Goal: Task Accomplishment & Management: Complete application form

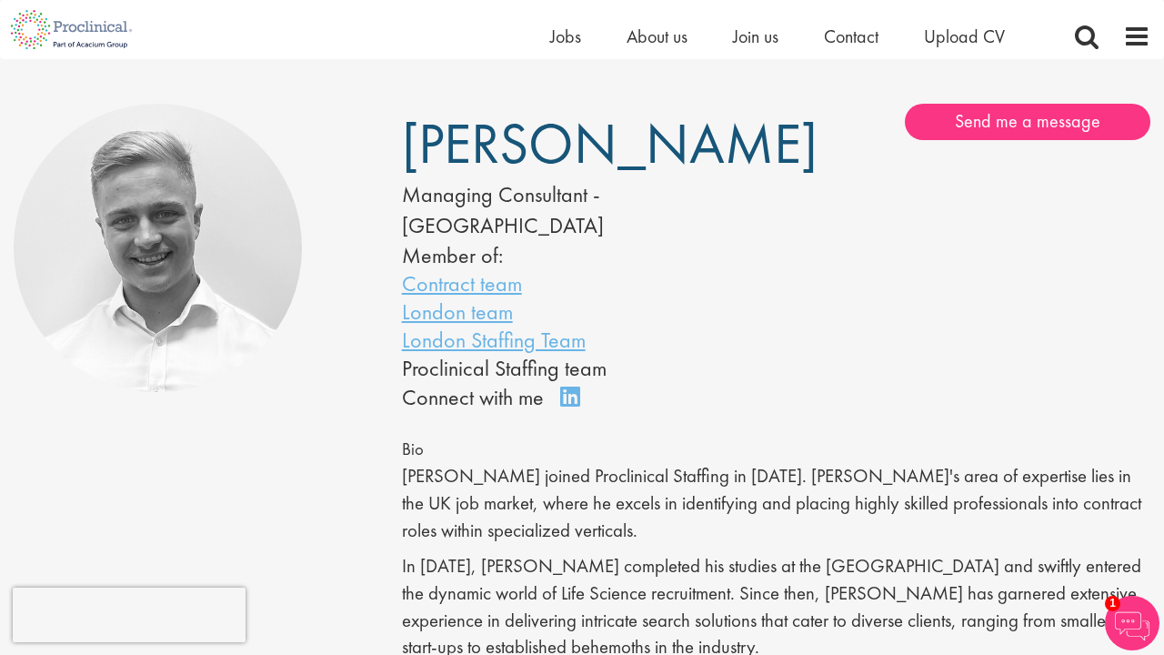
scroll to position [100, 0]
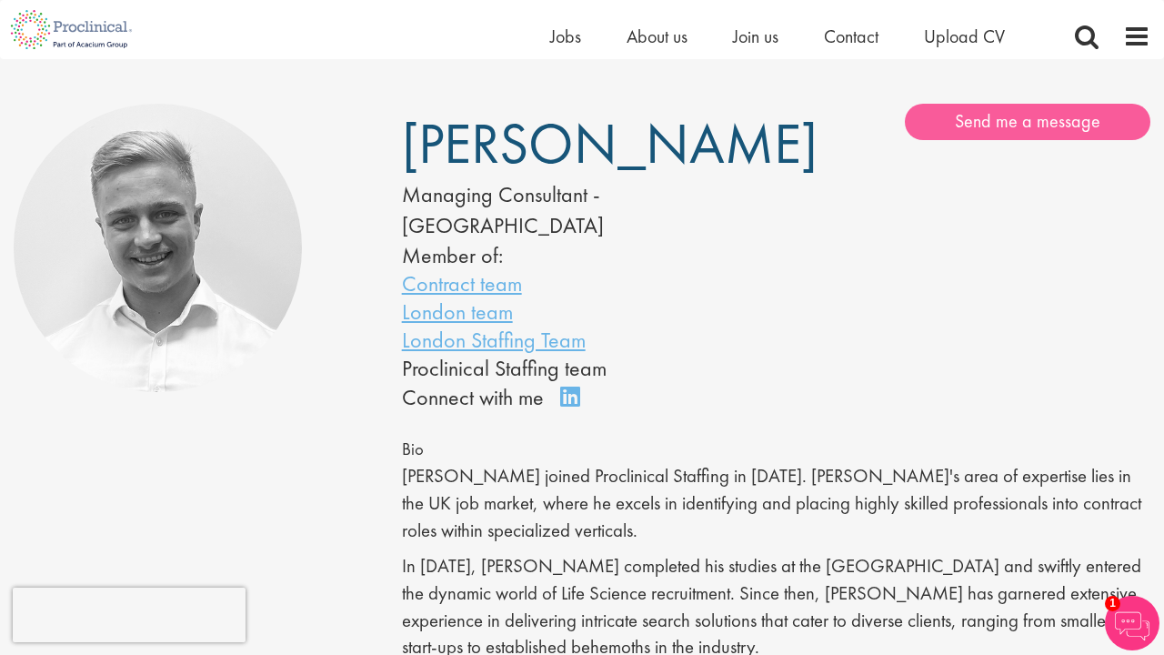
click at [1007, 111] on link "Send me a message" at bounding box center [1028, 122] width 246 height 36
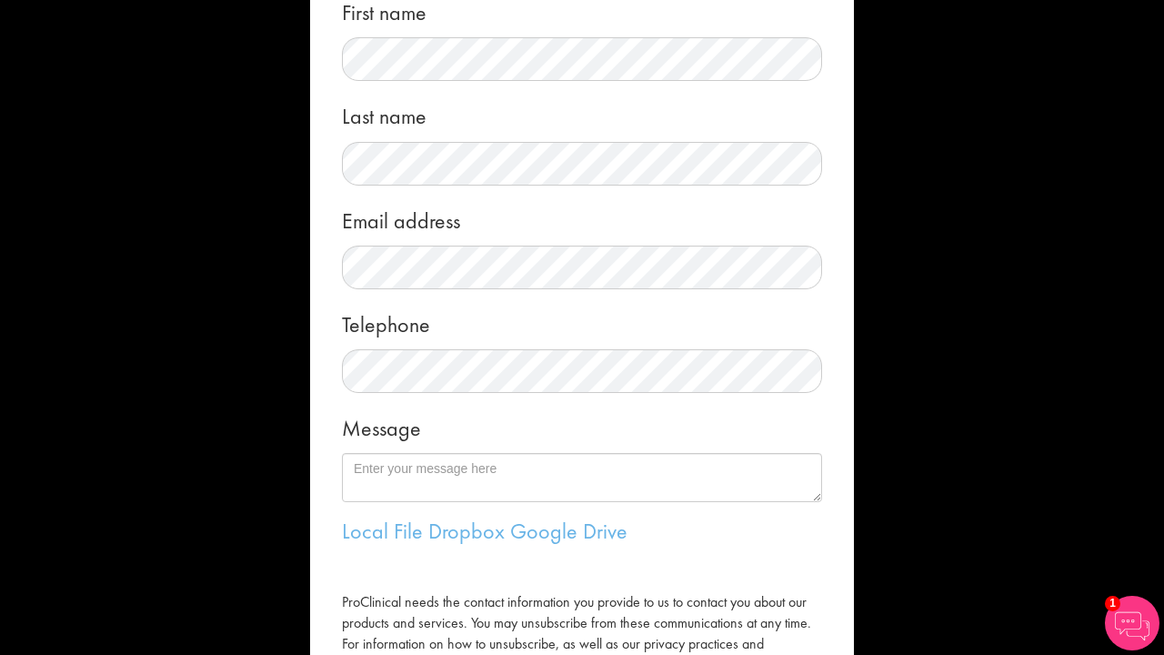
scroll to position [99, 0]
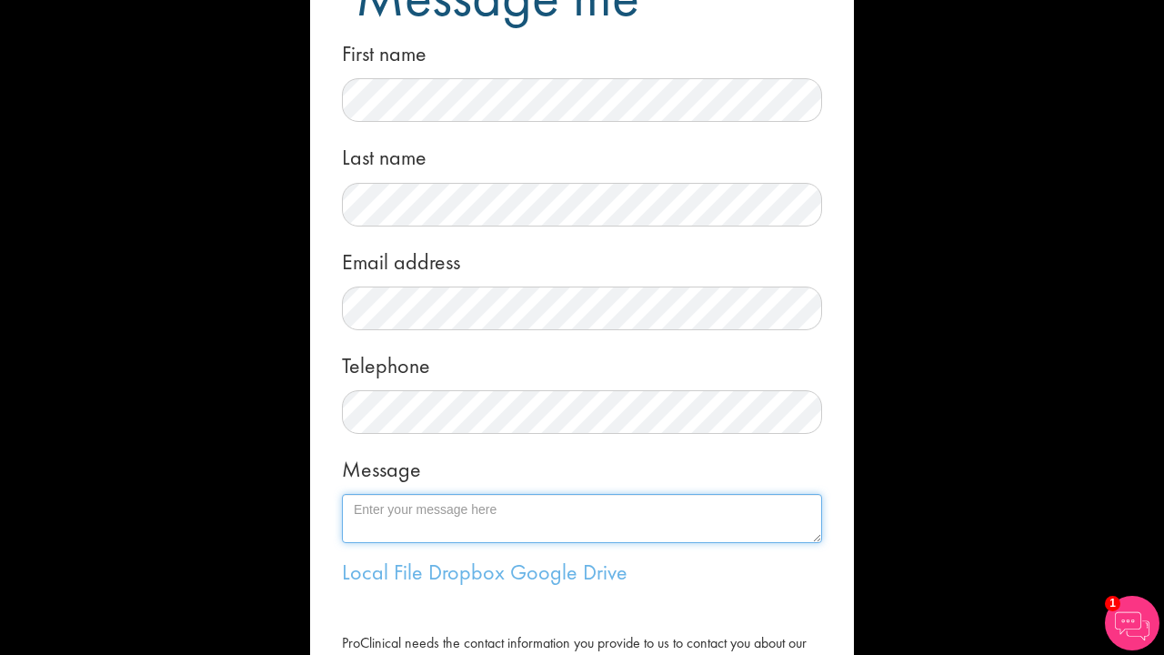
click at [484, 497] on textarea "Message" at bounding box center [582, 518] width 480 height 49
paste textarea "Dear Joshua, I hope you are well. I recently applied for the Associate Director…"
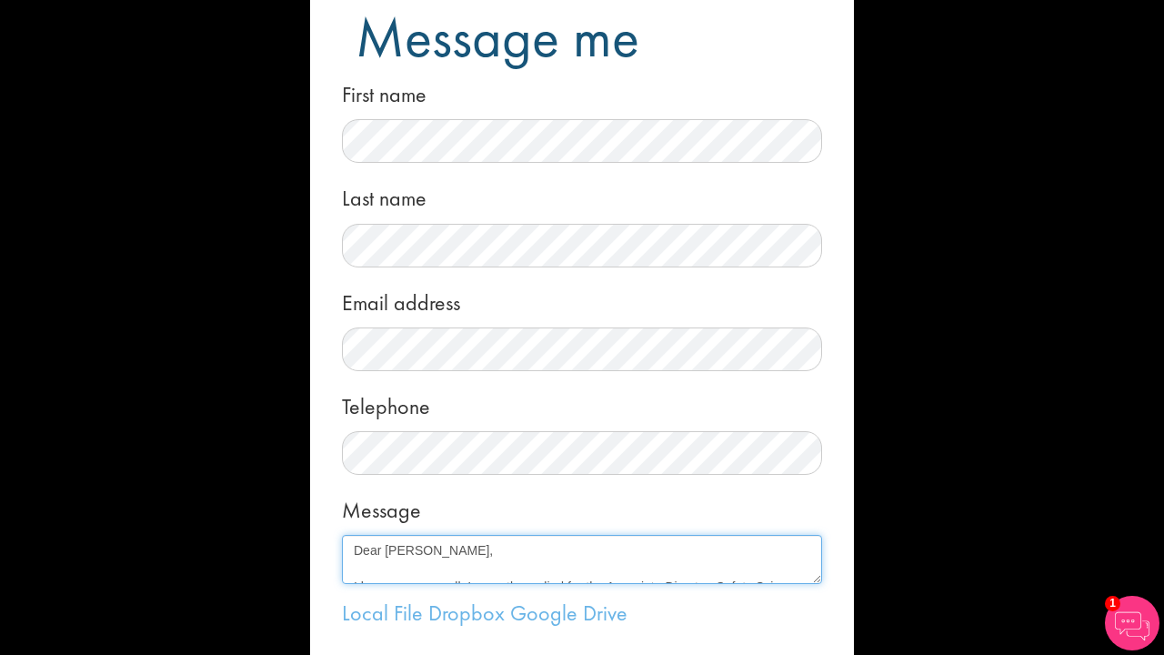
scroll to position [75, 0]
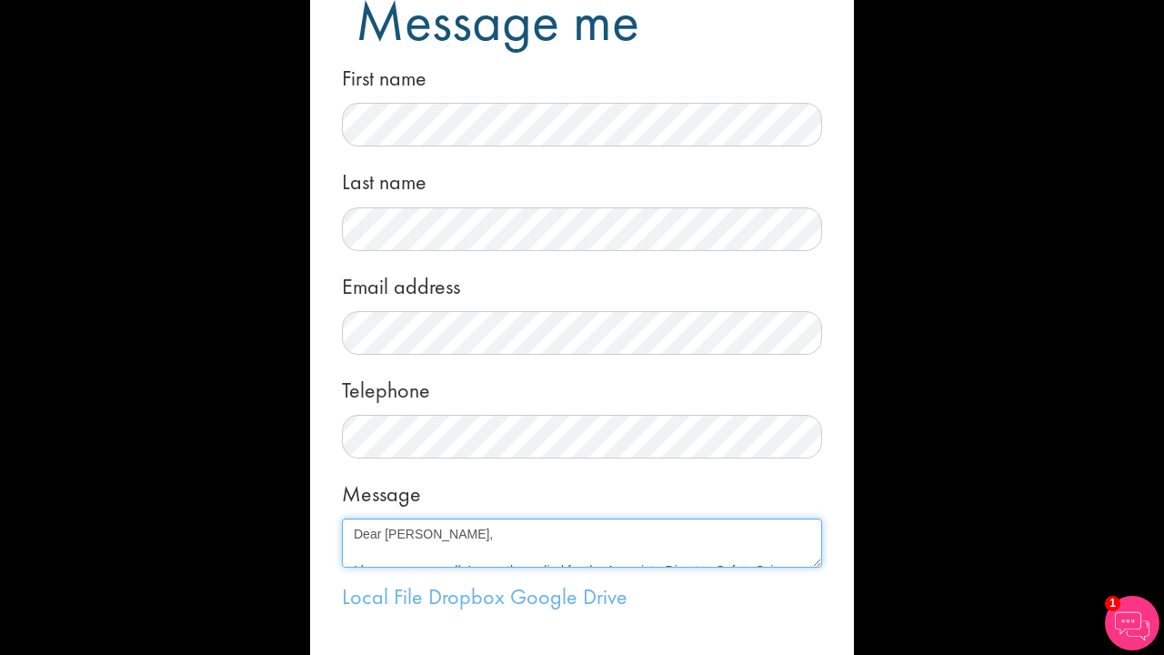
type textarea "Dear Joshua, I hope you are well. I recently applied for the Associate Director…"
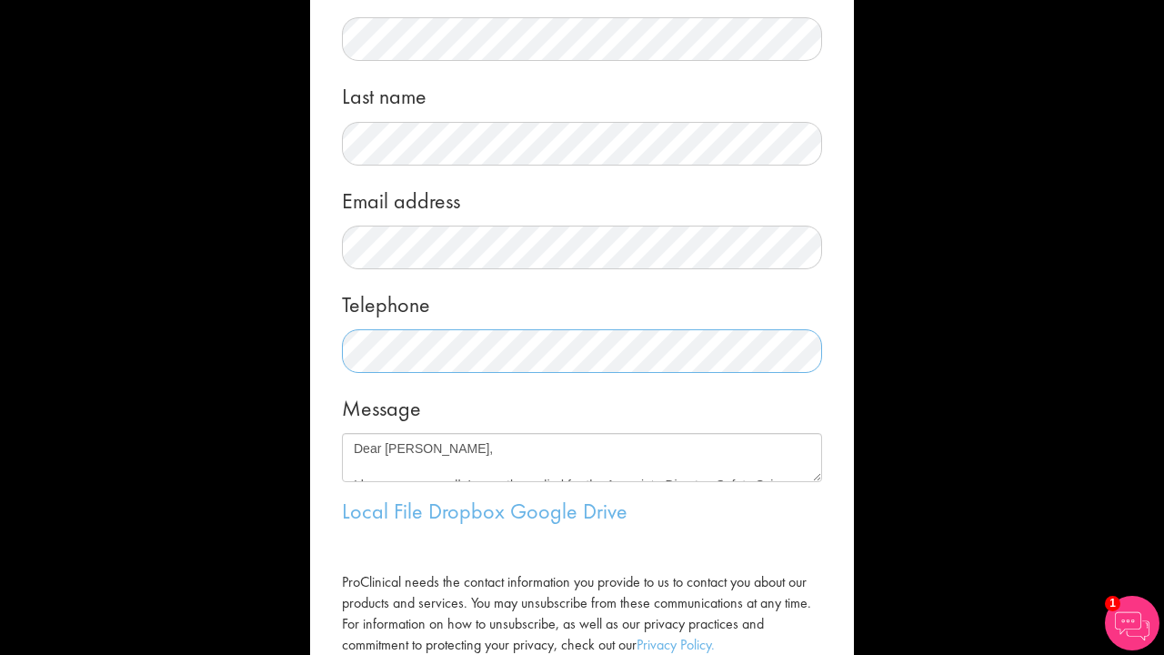
scroll to position [163, 0]
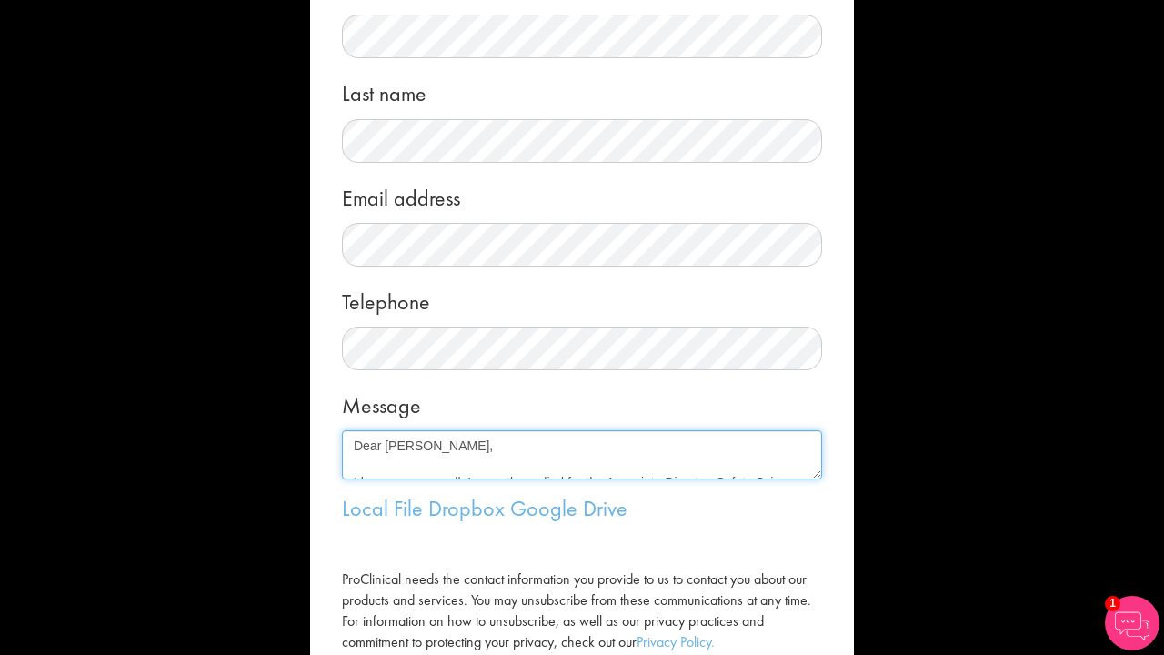
click at [476, 446] on textarea "Dear Joshua, I hope you are well. I recently applied for the Associate Director…" at bounding box center [582, 454] width 480 height 49
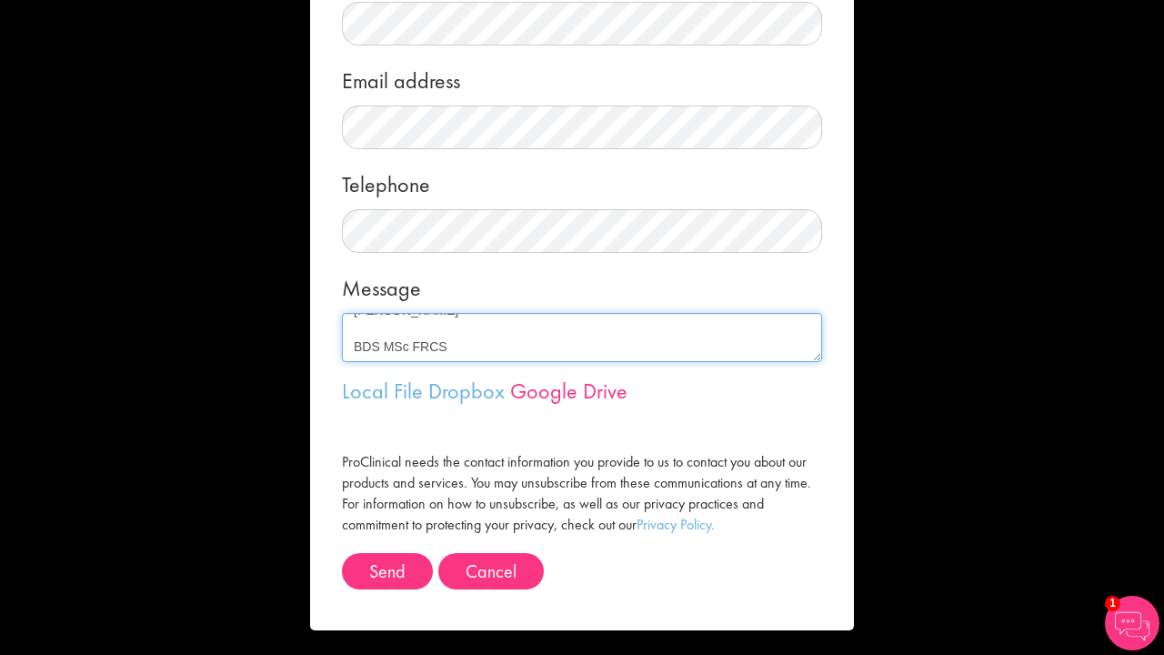
scroll to position [279, 0]
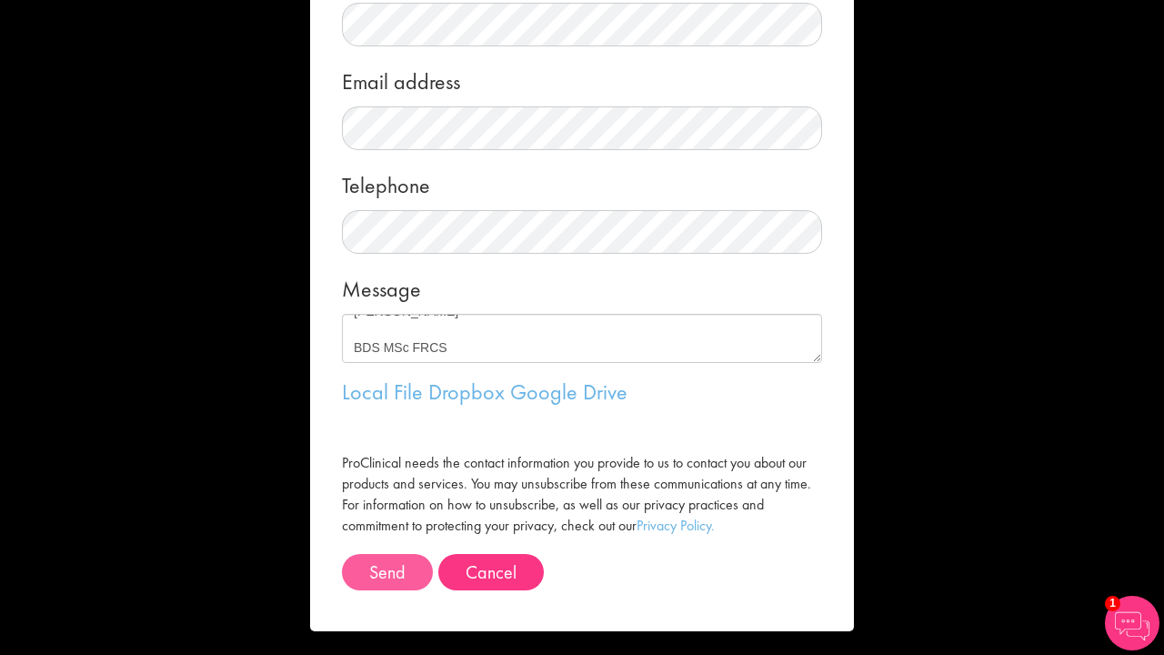
click at [401, 558] on button "Send" at bounding box center [387, 572] width 91 height 36
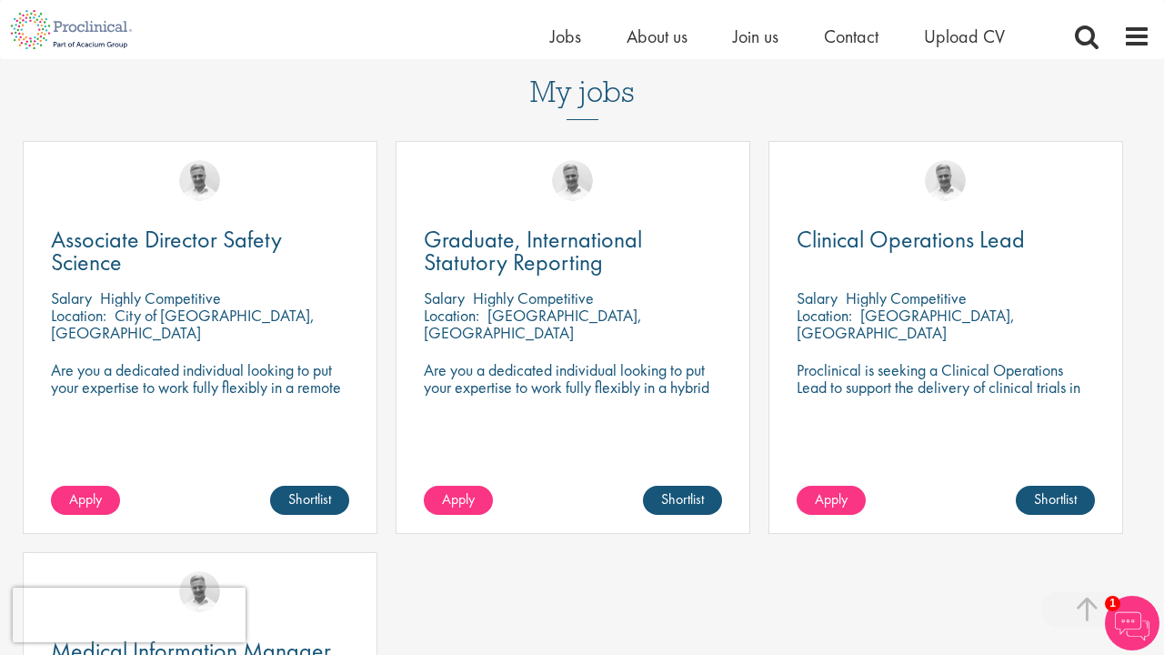
scroll to position [798, 0]
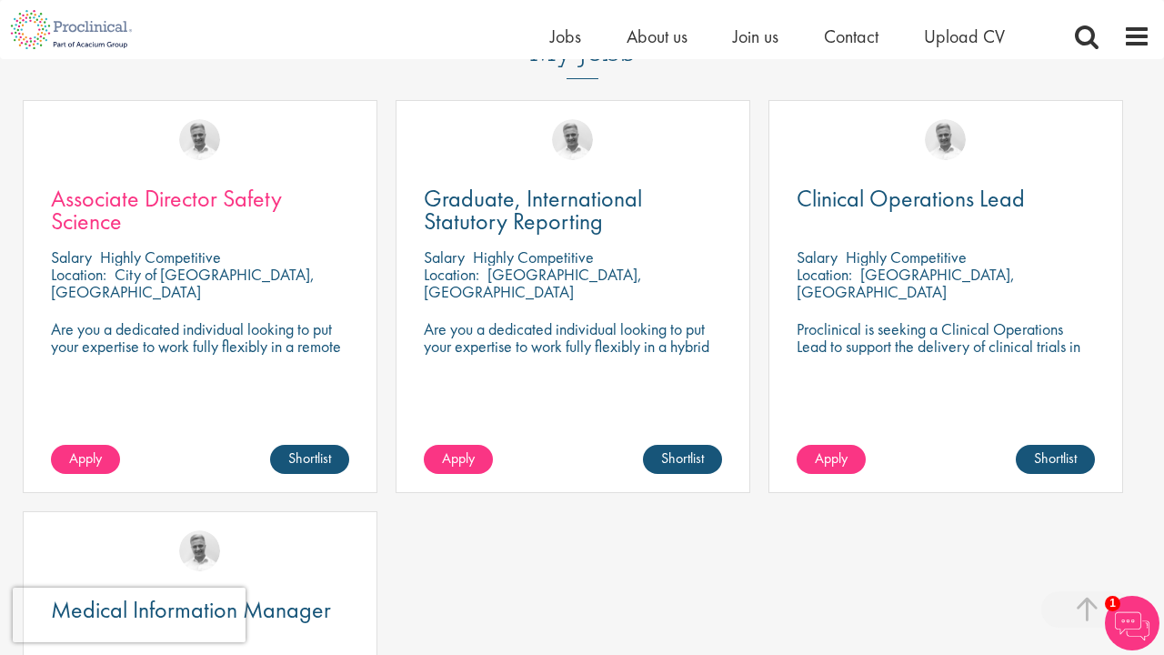
click at [244, 193] on link "Associate Director Safety Science" at bounding box center [200, 209] width 298 height 45
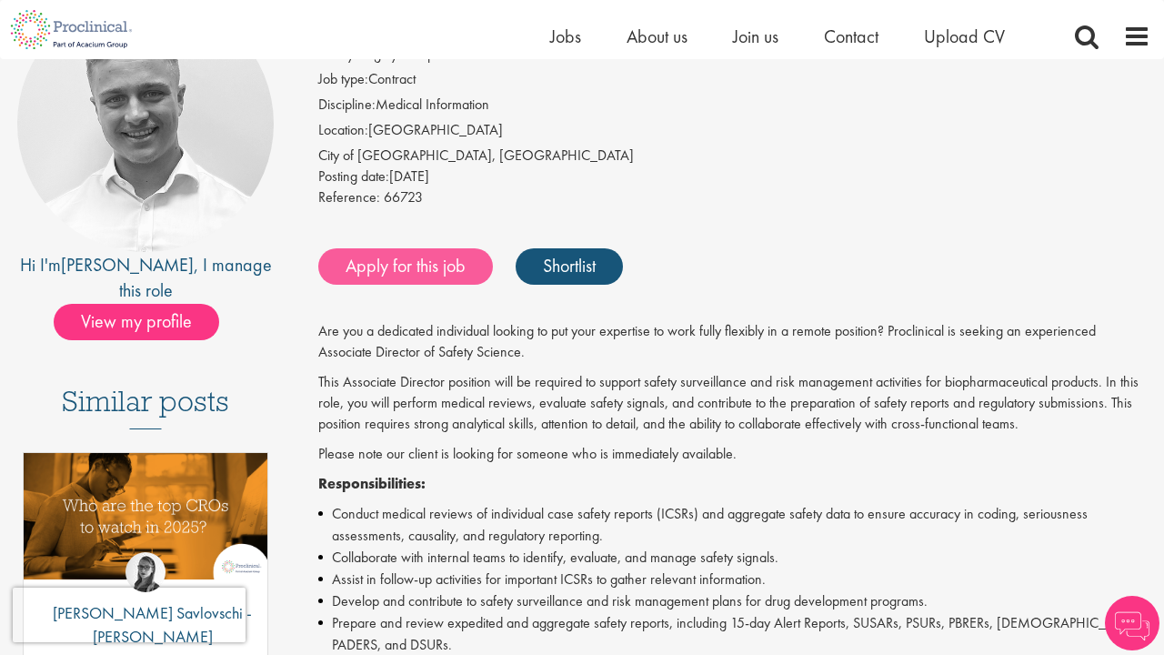
click at [456, 261] on link "Apply for this job" at bounding box center [405, 266] width 175 height 36
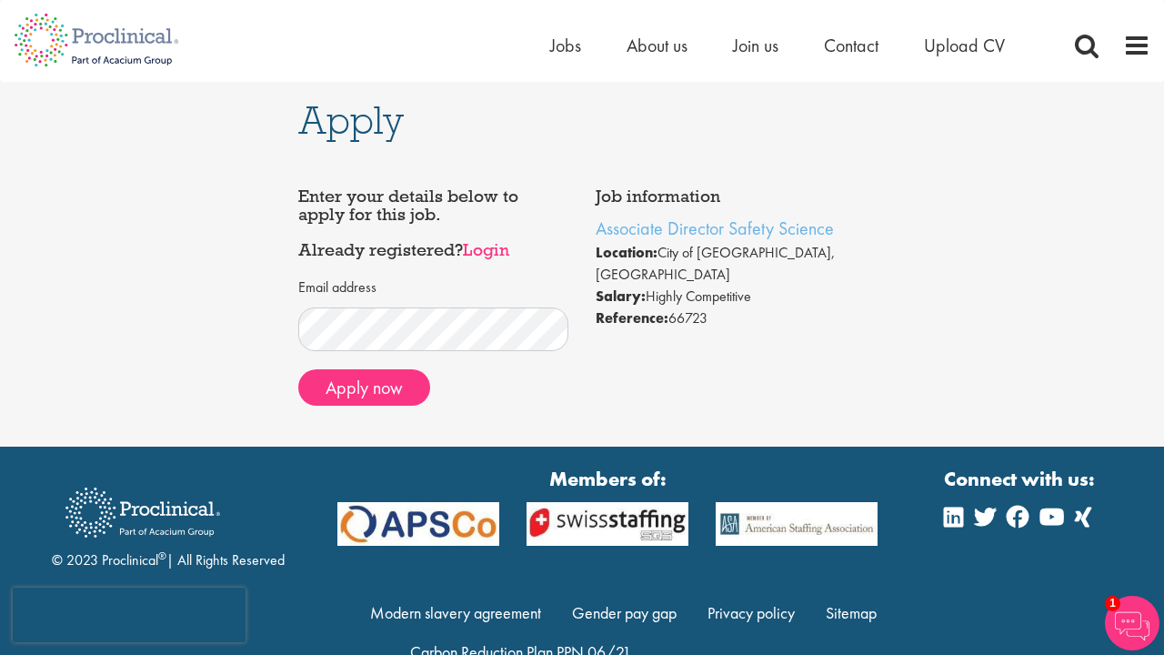
click at [482, 256] on link "Login" at bounding box center [486, 249] width 46 height 22
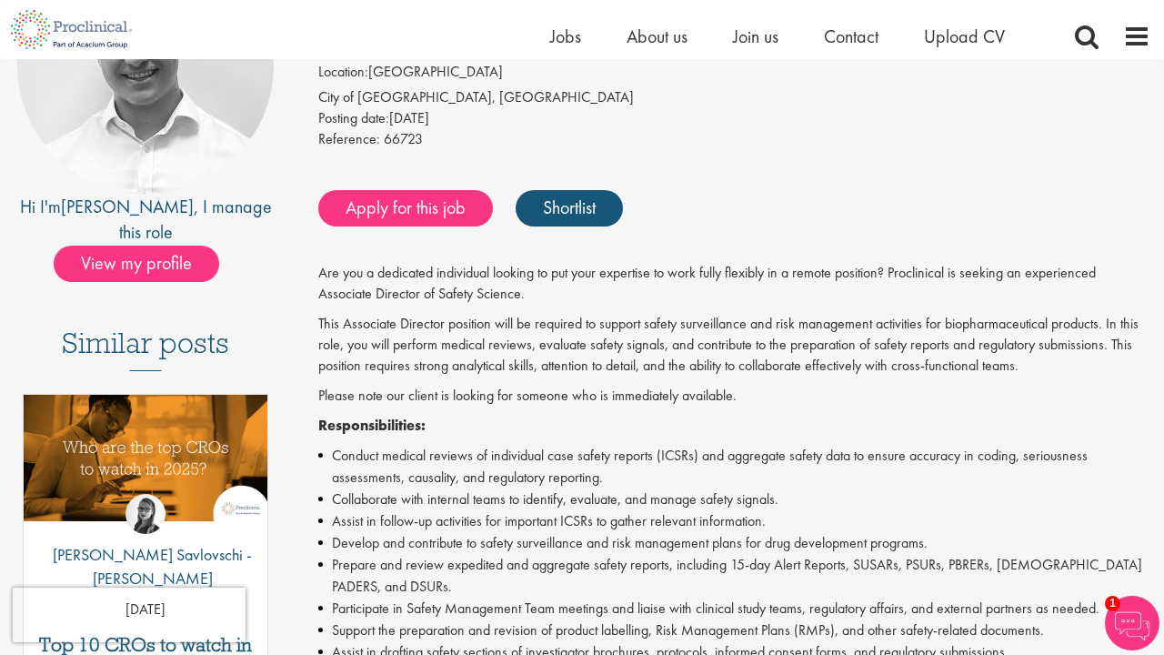
scroll to position [269, 0]
